Goal: Task Accomplishment & Management: Manage account settings

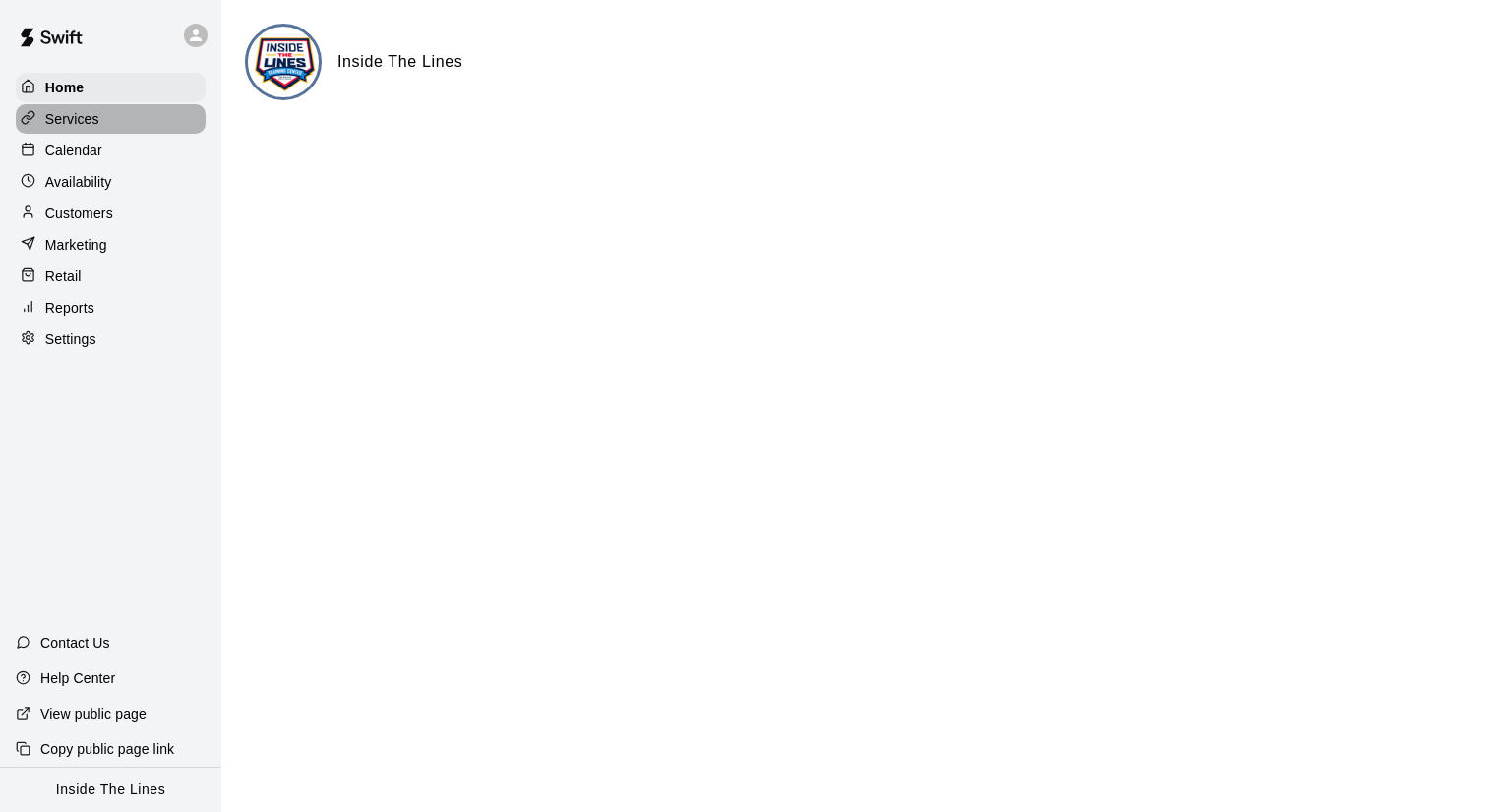
click at [97, 124] on p "Services" at bounding box center [72, 120] width 54 height 20
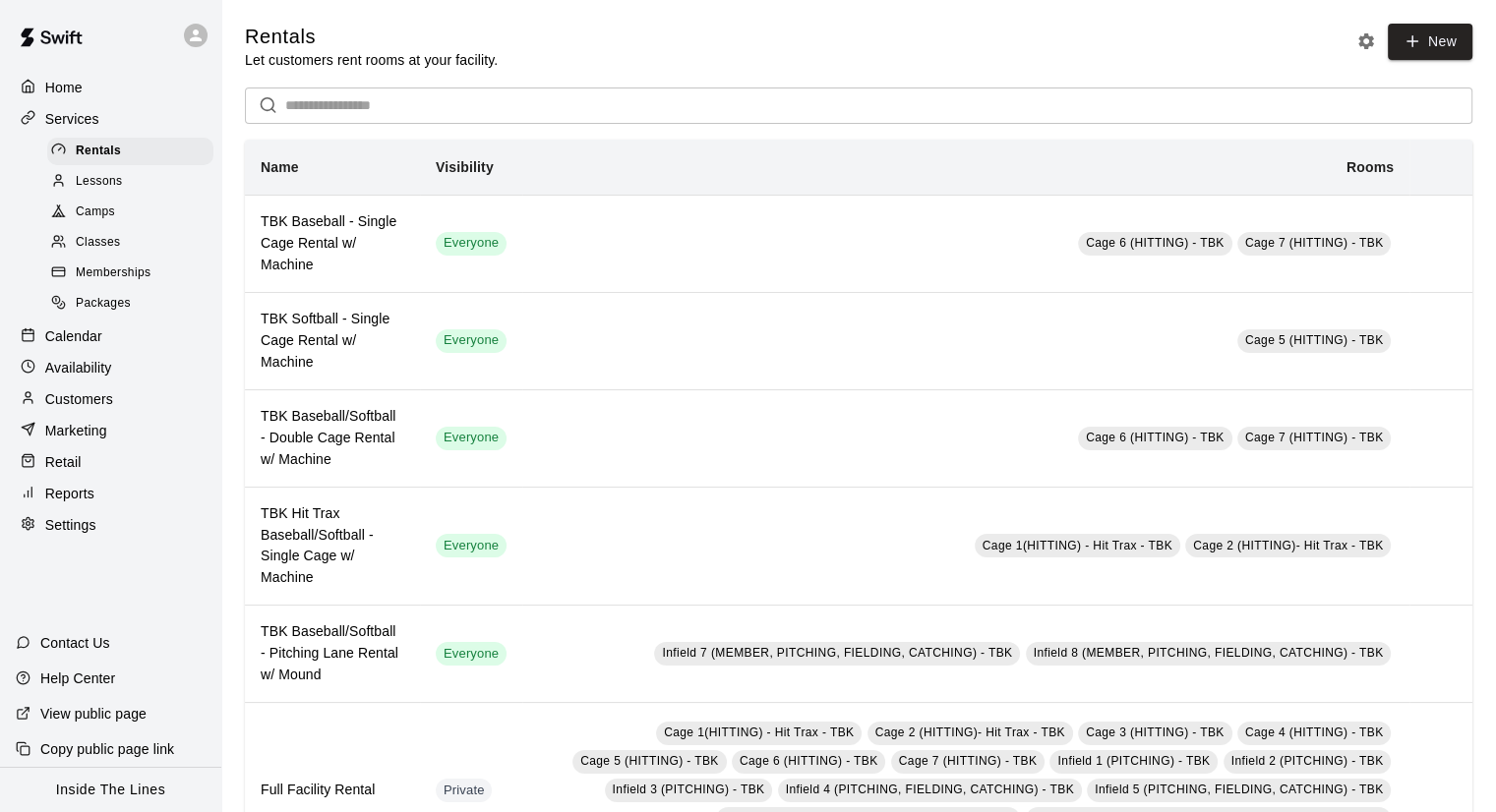
click at [120, 247] on span "Classes" at bounding box center [98, 243] width 44 height 20
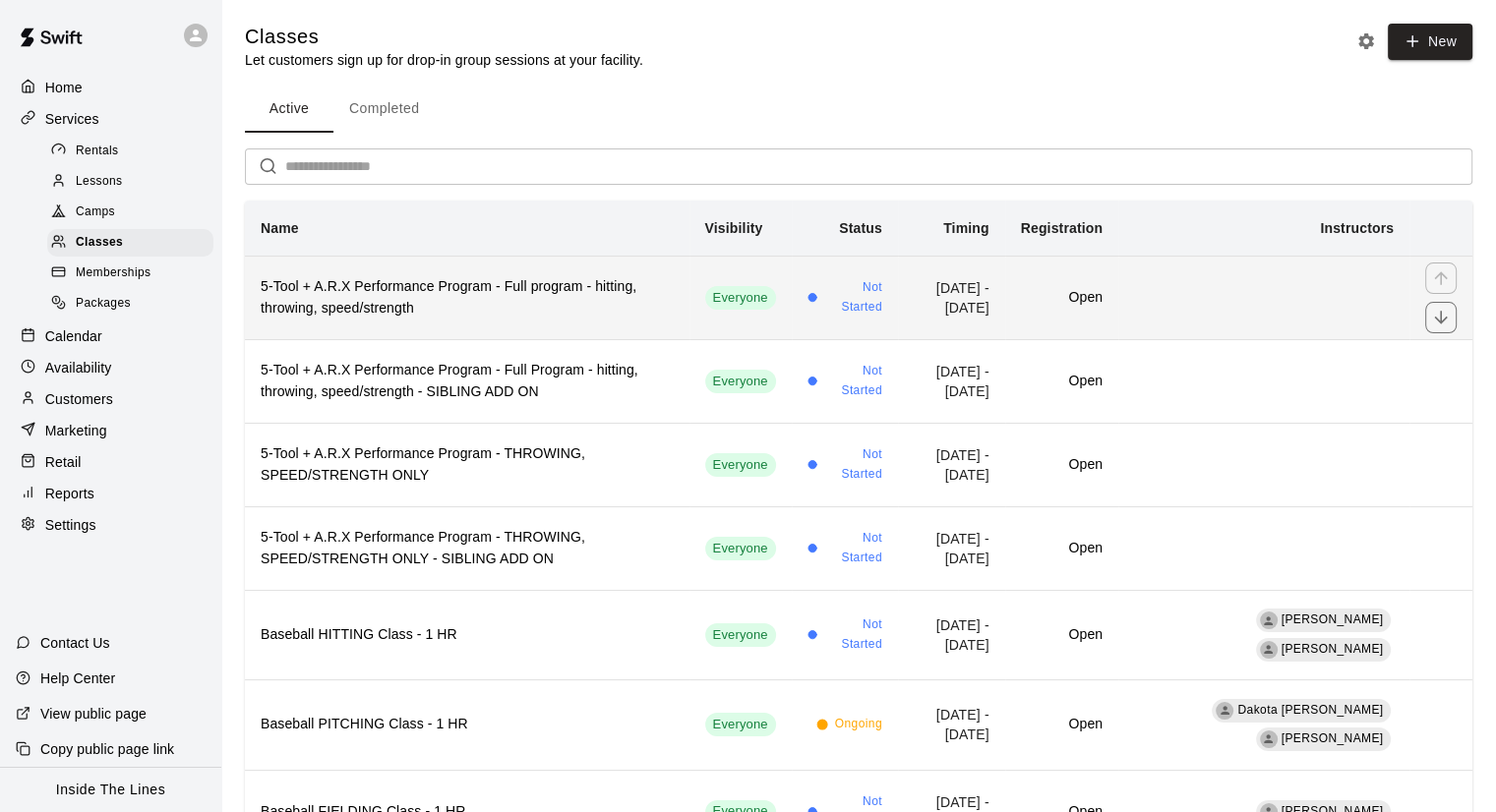
click at [385, 304] on h6 "5-Tool + A.R.X Performance Program - Full program - hitting, throwing, speed/st…" at bounding box center [467, 297] width 413 height 43
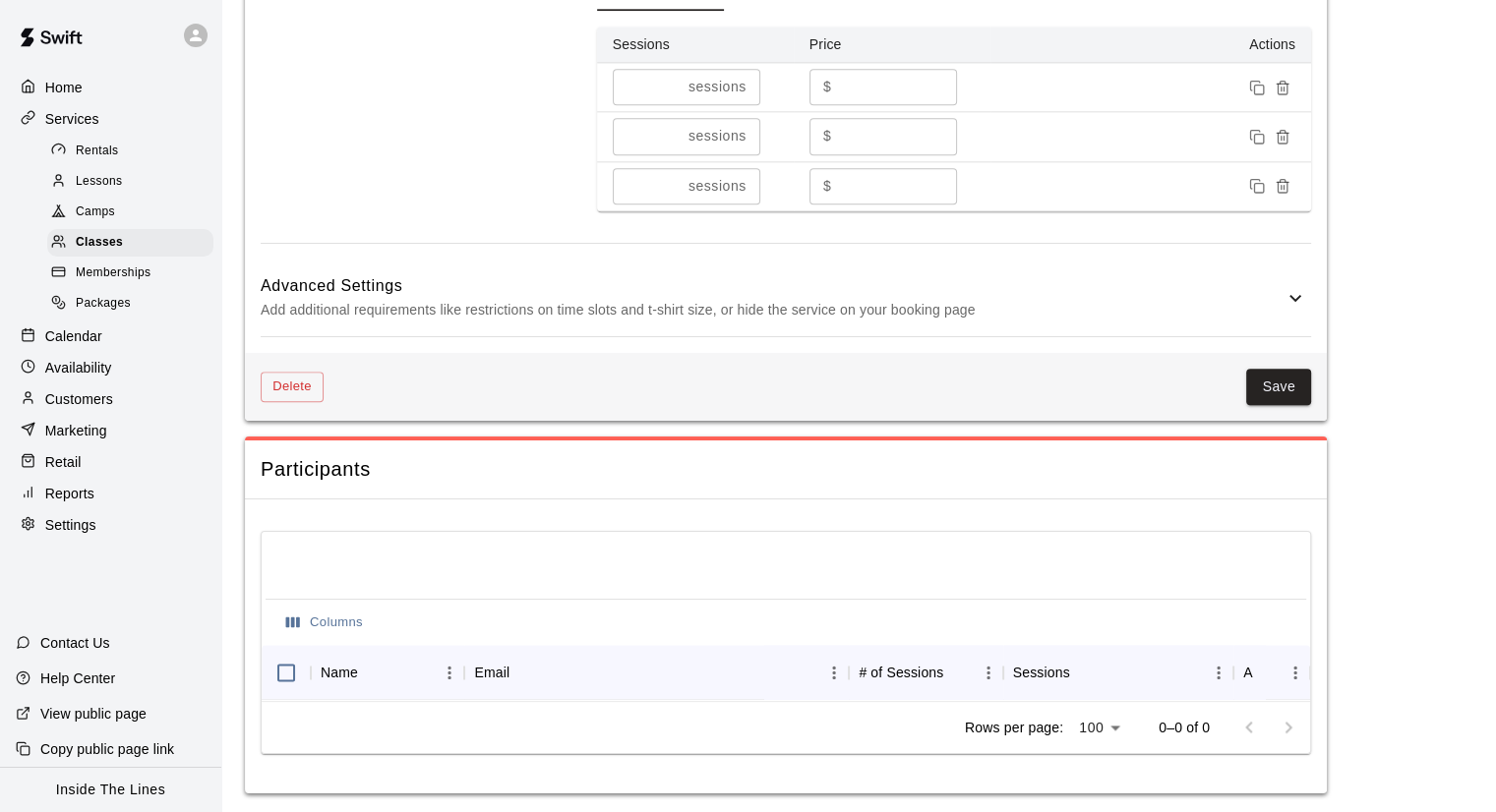
scroll to position [2359, 0]
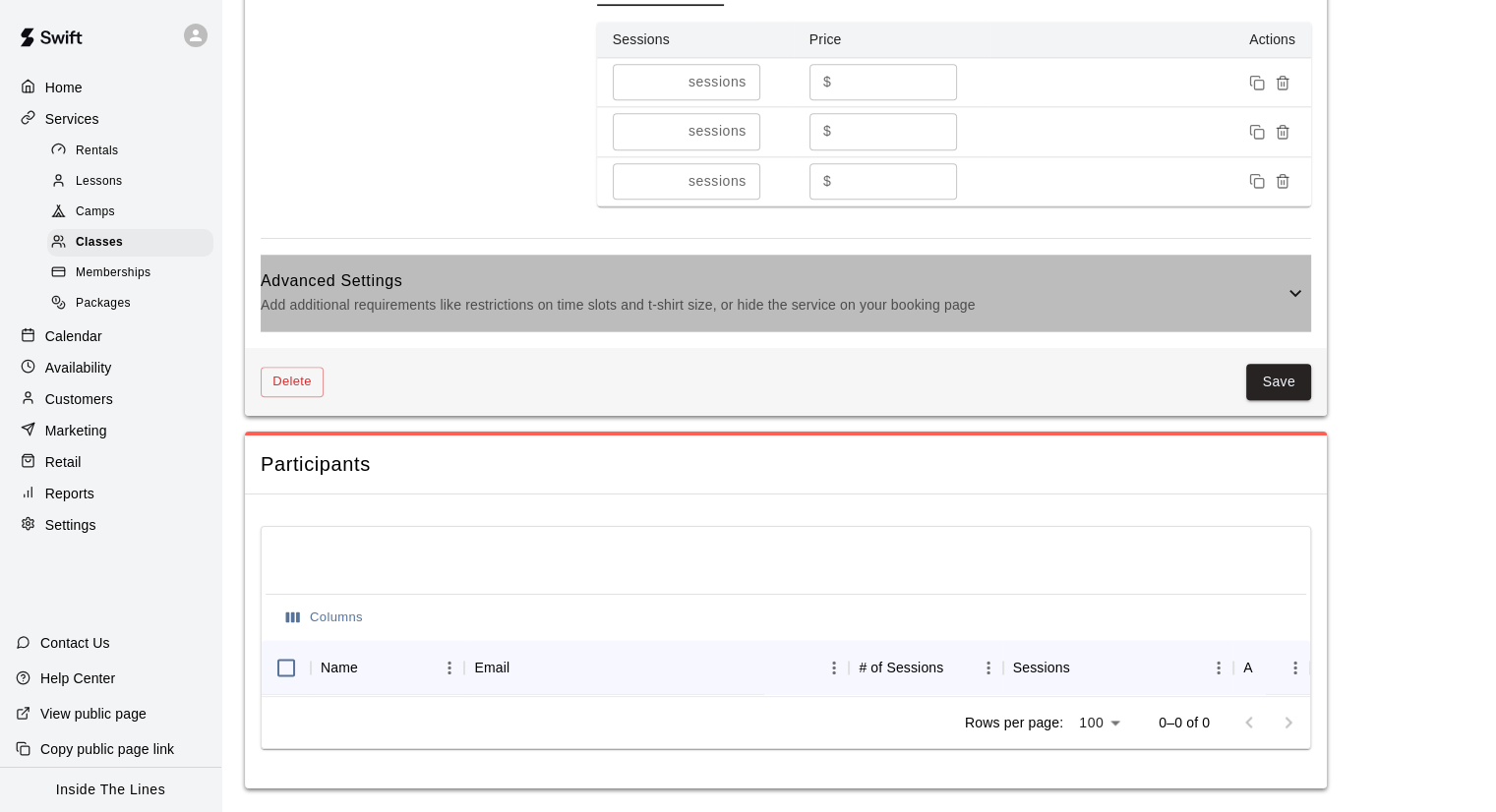
click at [1293, 305] on icon at bounding box center [1296, 293] width 24 height 24
